Goal: Task Accomplishment & Management: Use online tool/utility

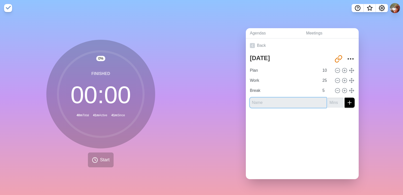
click at [272, 102] on input "text" at bounding box center [288, 103] width 77 height 10
click at [260, 43] on link "Back" at bounding box center [302, 46] width 113 height 14
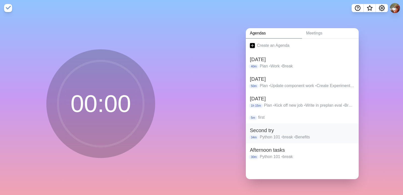
click at [266, 127] on h2 "Second try" at bounding box center [302, 131] width 105 height 8
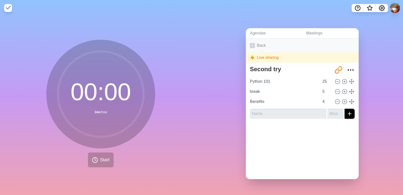
click at [264, 46] on link "Back" at bounding box center [302, 46] width 113 height 14
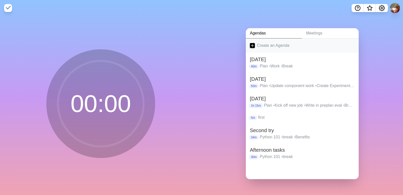
click at [268, 42] on link "Create an Agenda" at bounding box center [302, 46] width 113 height 14
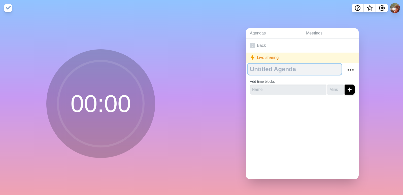
click at [264, 67] on textarea at bounding box center [295, 69] width 94 height 11
type textarea "[DATE] Afternoon"
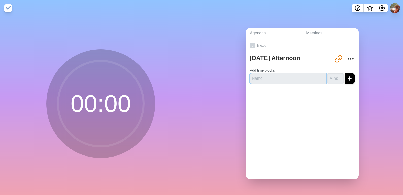
click at [277, 79] on input "text" at bounding box center [288, 79] width 77 height 10
type input "Cider V"
click at [329, 74] on input "number" at bounding box center [335, 79] width 16 height 10
type input "20"
click at [345, 74] on button "submit" at bounding box center [350, 79] width 10 height 10
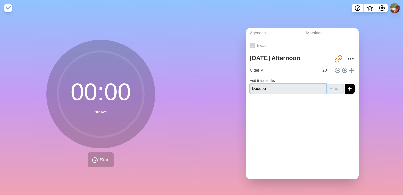
type input "Dedupe"
type input "20"
click at [345, 84] on button "submit" at bounding box center [350, 89] width 10 height 10
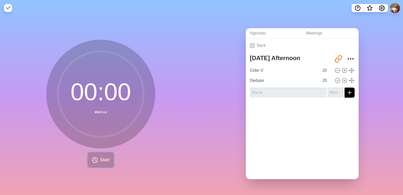
click at [100, 159] on span "Start" at bounding box center [105, 160] width 10 height 7
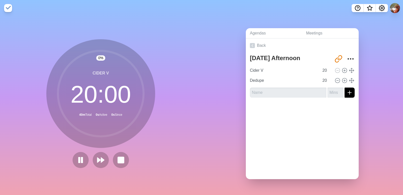
click at [101, 159] on polygon at bounding box center [102, 160] width 3 height 5
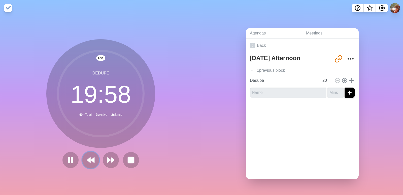
click at [93, 162] on button at bounding box center [90, 160] width 17 height 17
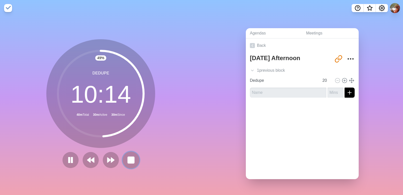
click at [130, 158] on rect at bounding box center [131, 160] width 6 height 6
